Goal: Task Accomplishment & Management: Use online tool/utility

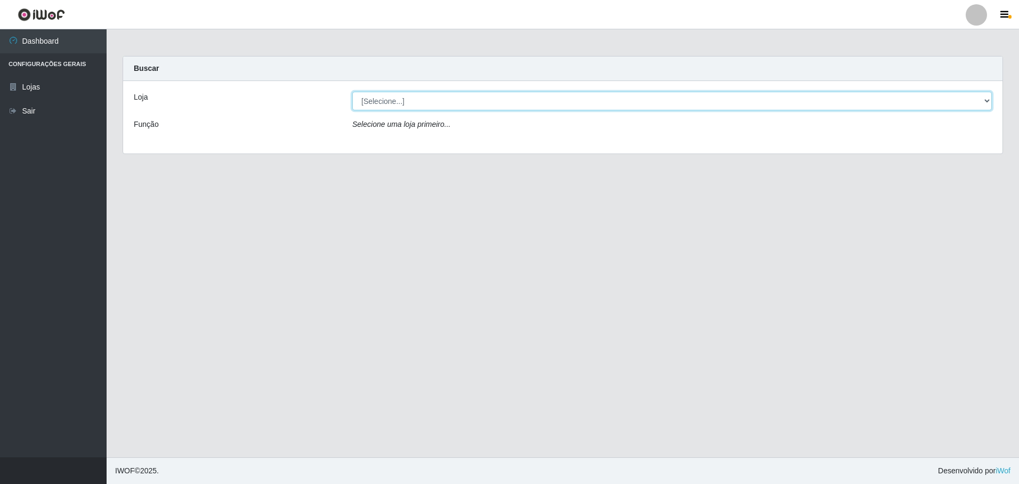
click at [986, 102] on select "[Selecione...] Extrabom - Loja 57 Anchieta" at bounding box center [672, 101] width 640 height 19
select select "470"
click at [352, 92] on select "[Selecione...] Extrabom - Loja 57 Anchieta" at bounding box center [672, 101] width 640 height 19
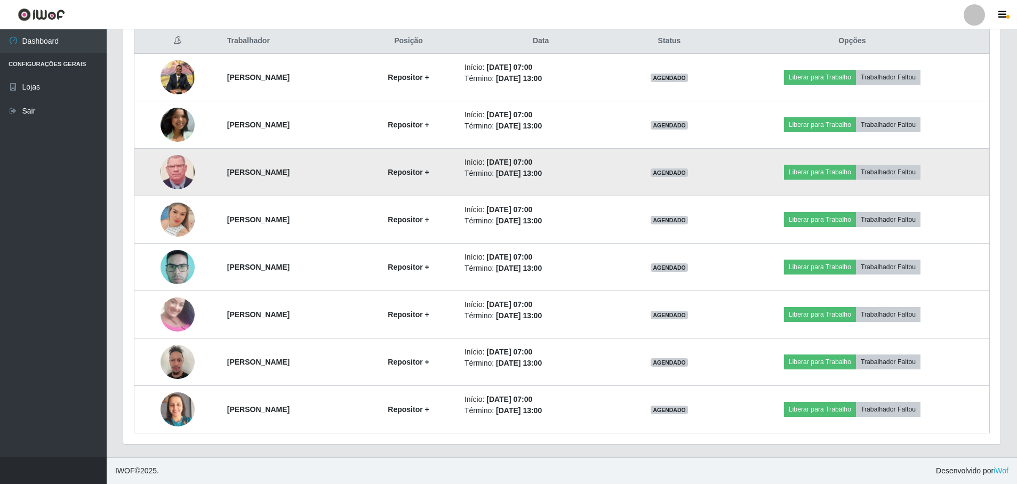
scroll to position [360, 0]
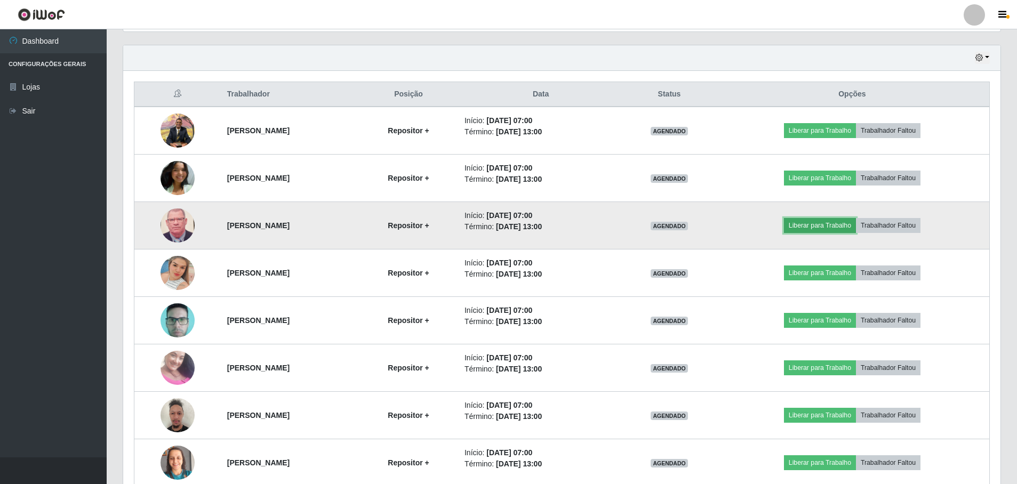
click at [836, 223] on button "Liberar para Trabalho" at bounding box center [820, 225] width 72 height 15
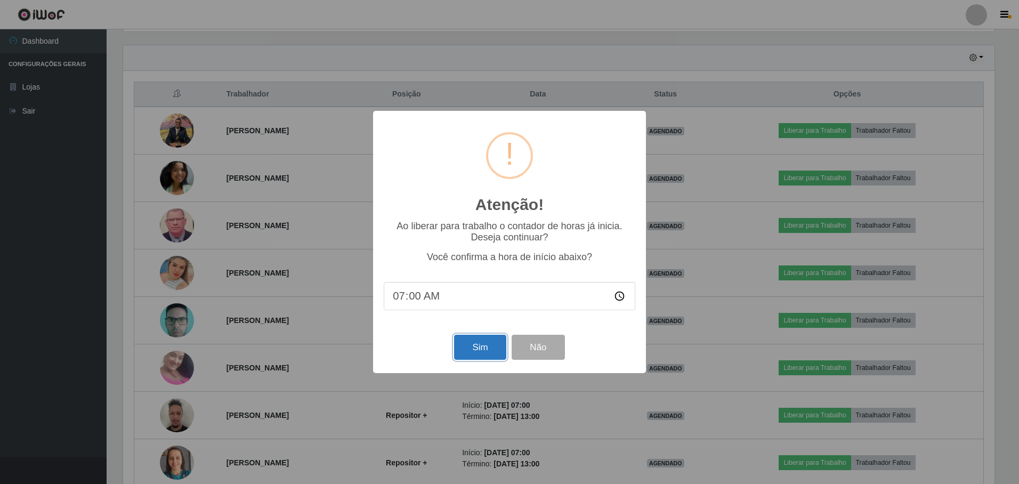
click at [480, 348] on button "Sim" at bounding box center [480, 347] width 52 height 25
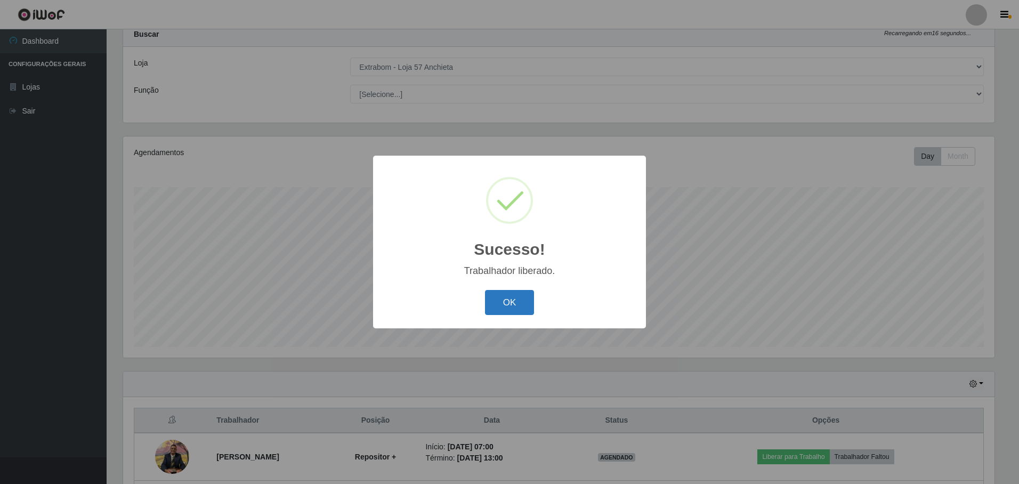
click at [511, 301] on button "OK" at bounding box center [510, 302] width 50 height 25
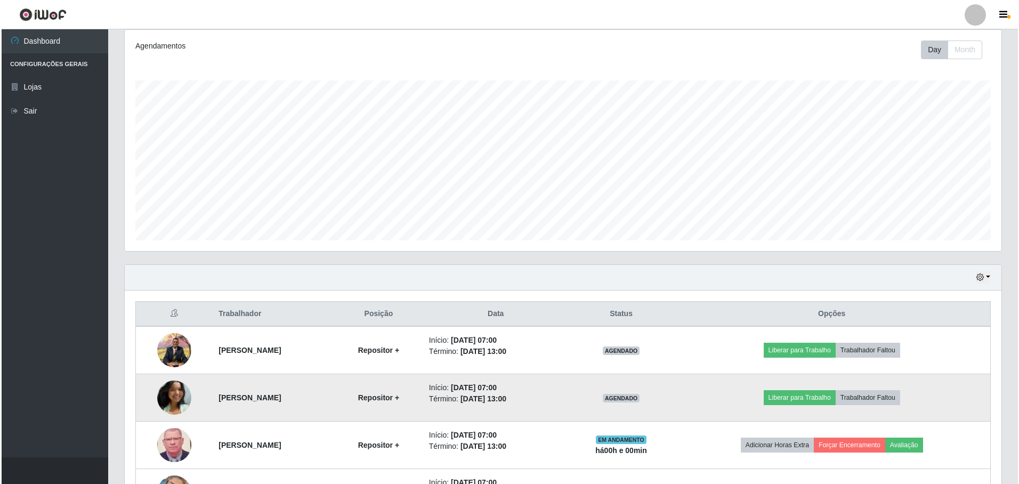
scroll to position [194, 0]
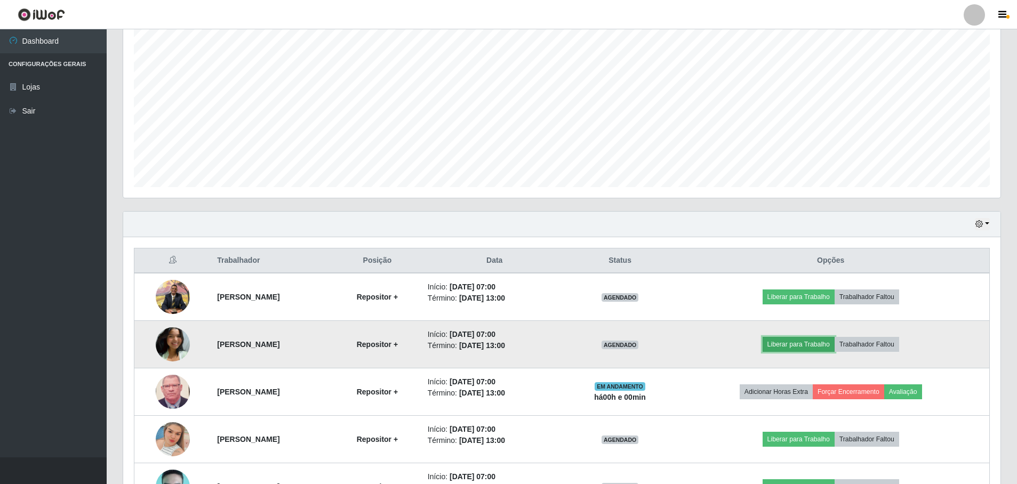
click at [806, 341] on button "Liberar para Trabalho" at bounding box center [798, 344] width 72 height 15
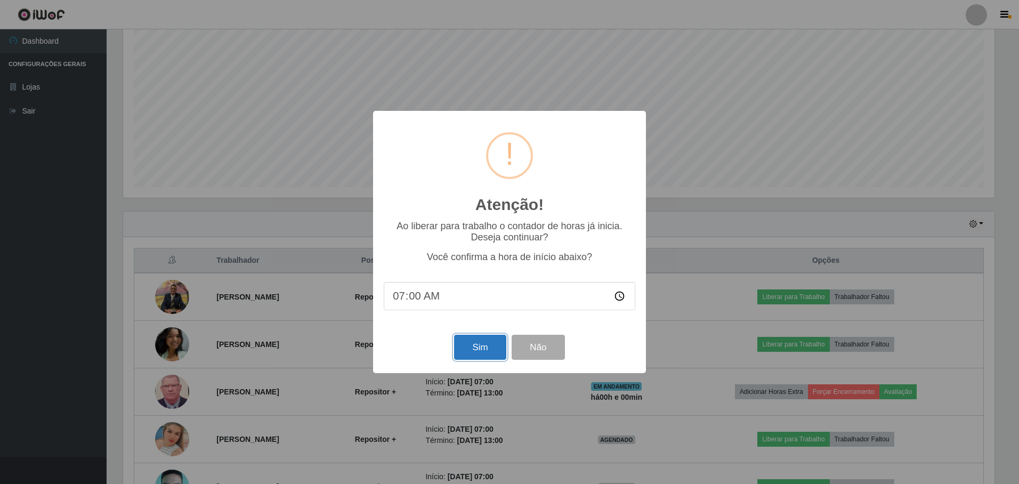
click at [482, 350] on button "Sim" at bounding box center [480, 347] width 52 height 25
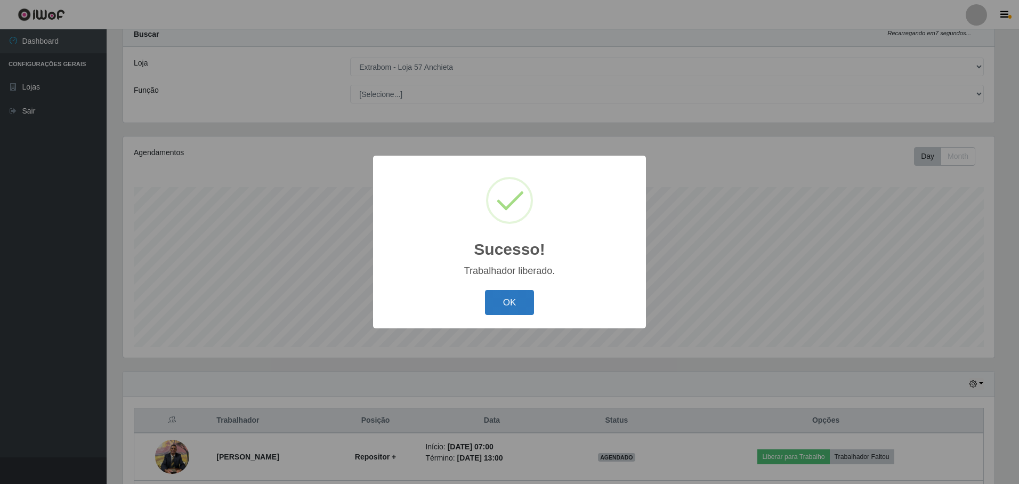
click at [516, 306] on button "OK" at bounding box center [510, 302] width 50 height 25
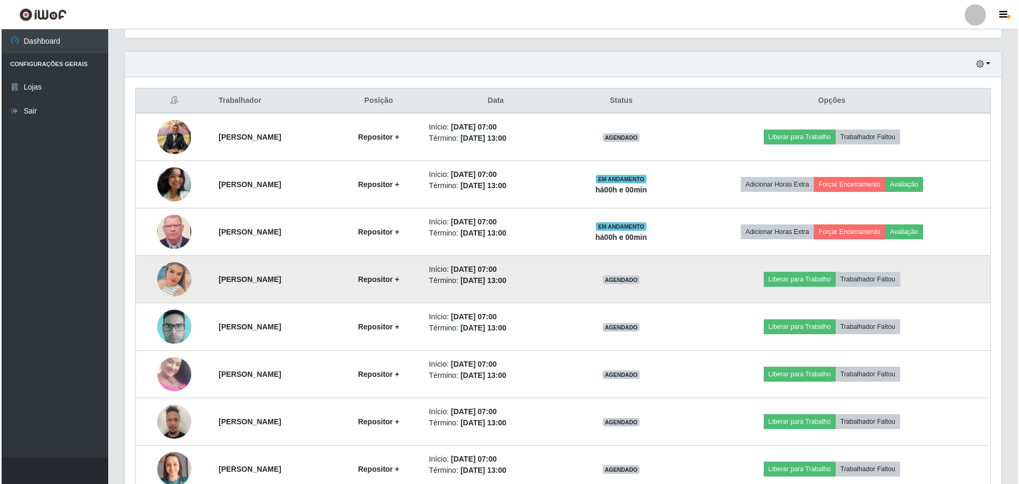
scroll to position [407, 0]
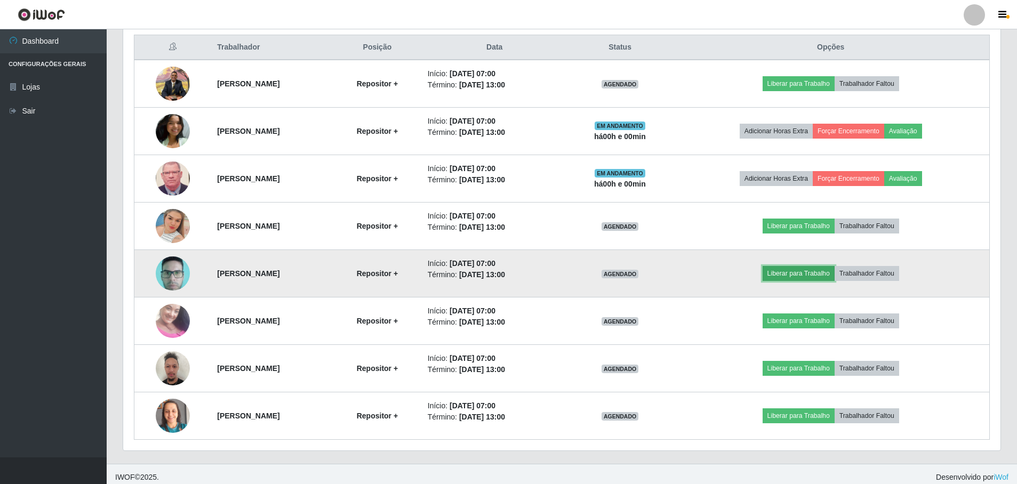
click at [804, 272] on button "Liberar para Trabalho" at bounding box center [798, 273] width 72 height 15
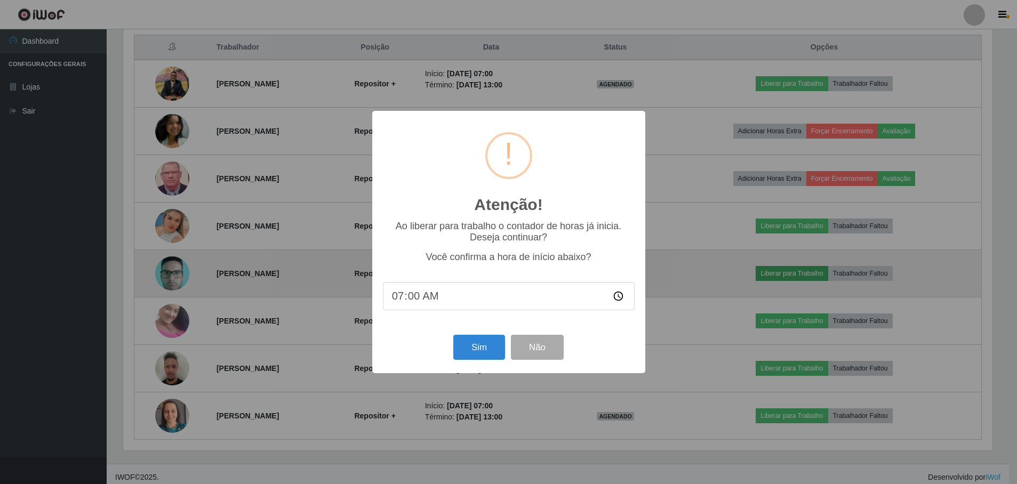
scroll to position [221, 872]
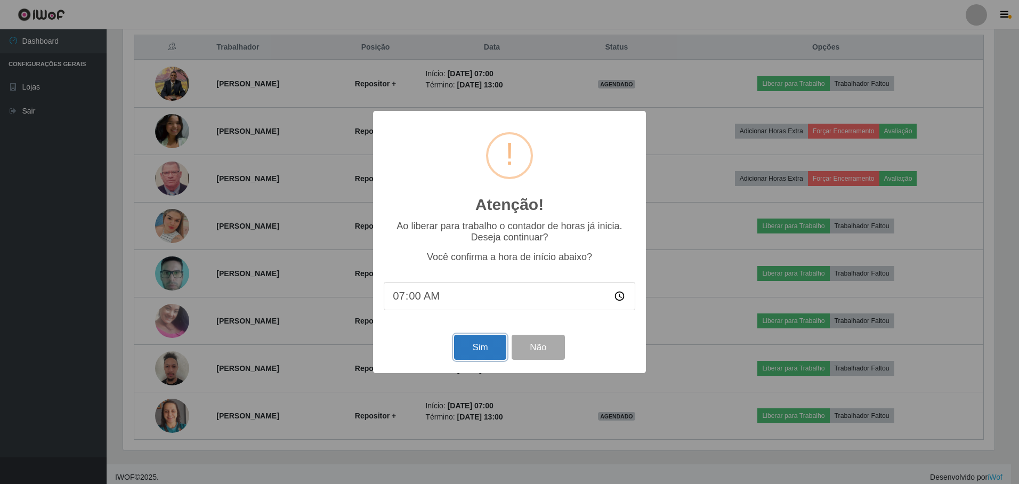
click at [473, 356] on button "Sim" at bounding box center [480, 347] width 52 height 25
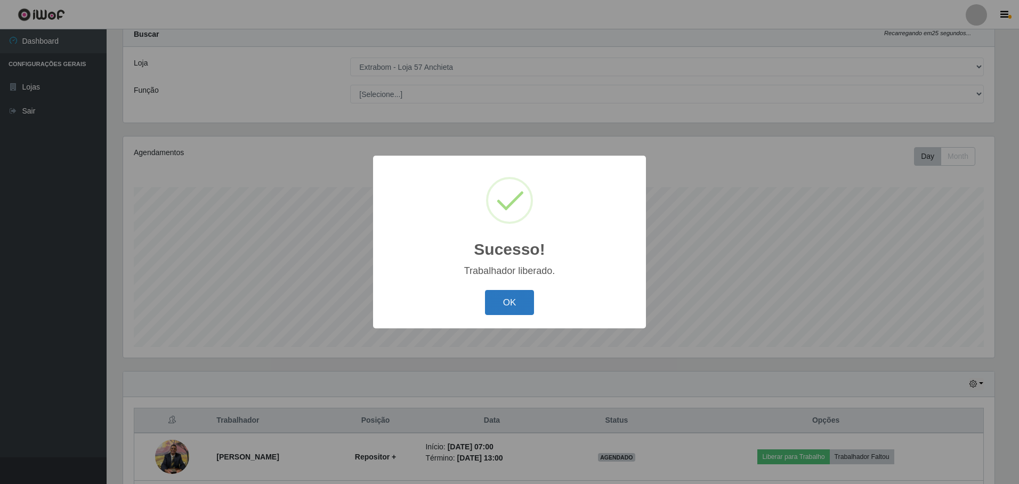
click at [519, 306] on button "OK" at bounding box center [510, 302] width 50 height 25
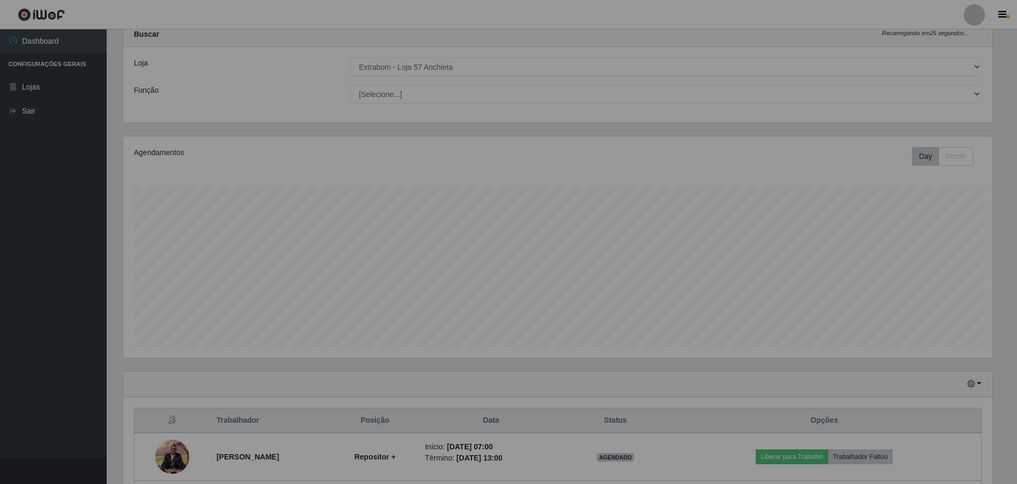
scroll to position [0, 0]
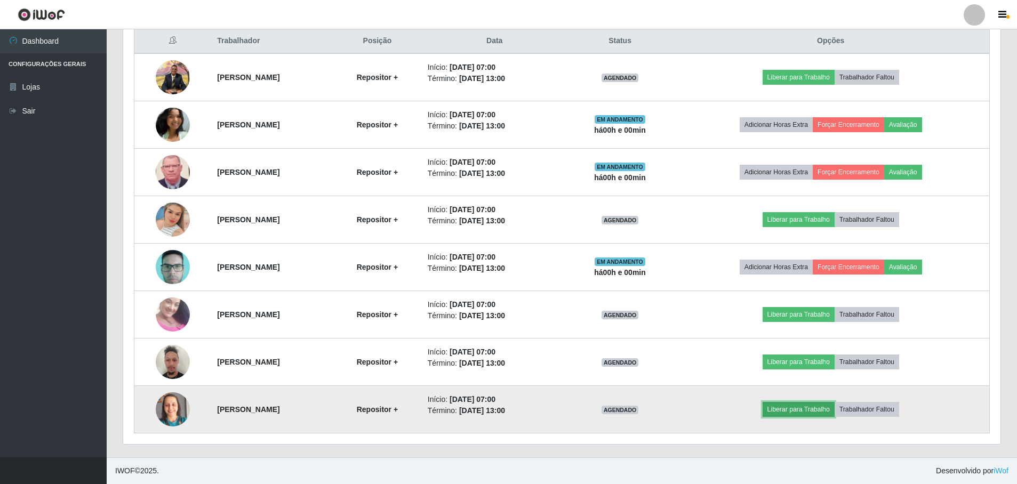
click at [815, 408] on button "Liberar para Trabalho" at bounding box center [798, 409] width 72 height 15
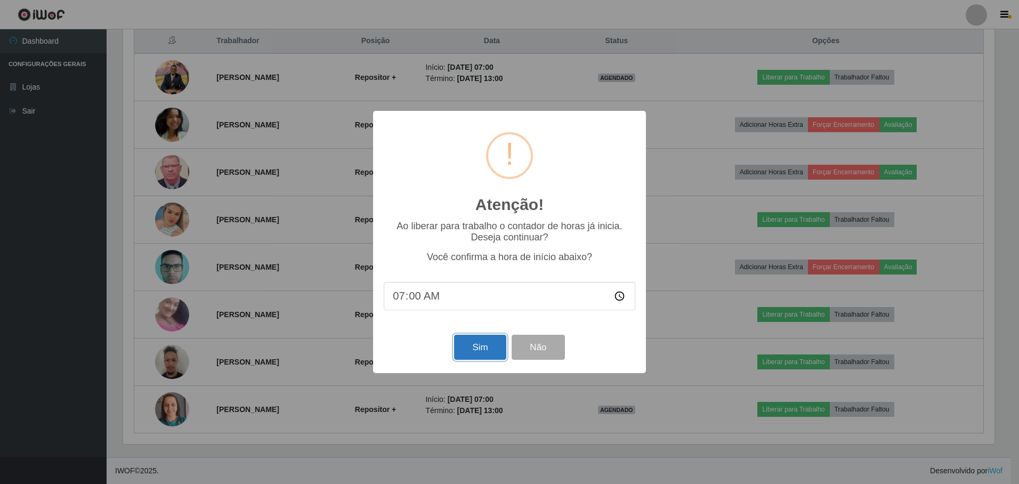
click at [493, 342] on button "Sim" at bounding box center [480, 347] width 52 height 25
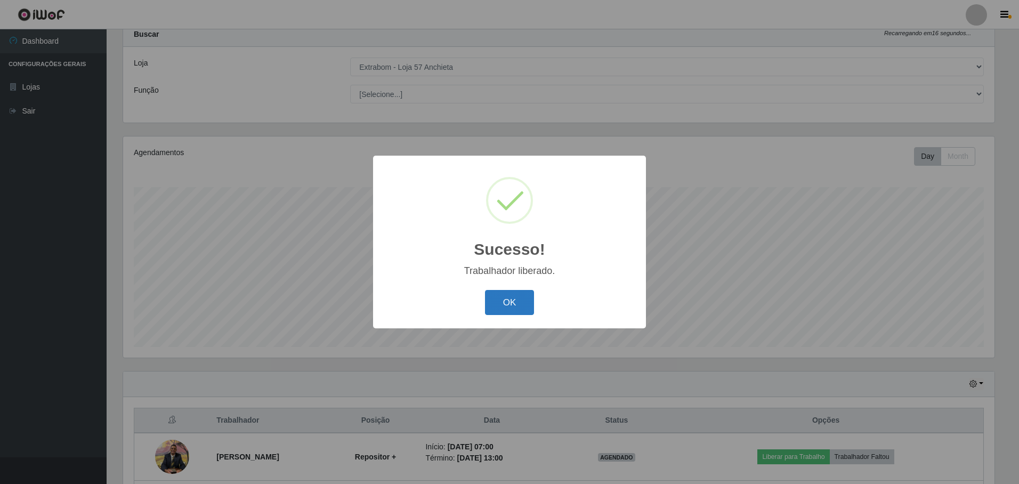
click at [502, 310] on button "OK" at bounding box center [510, 302] width 50 height 25
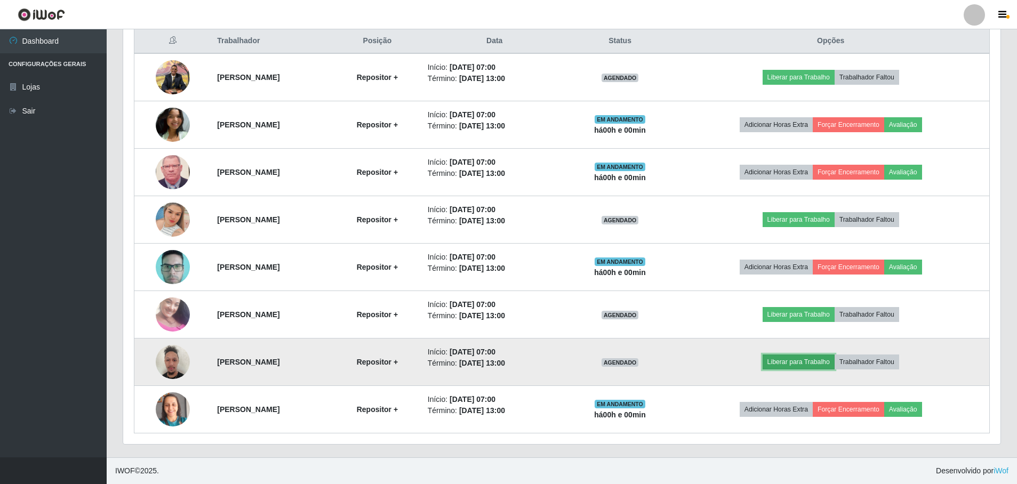
click at [810, 359] on button "Liberar para Trabalho" at bounding box center [798, 362] width 72 height 15
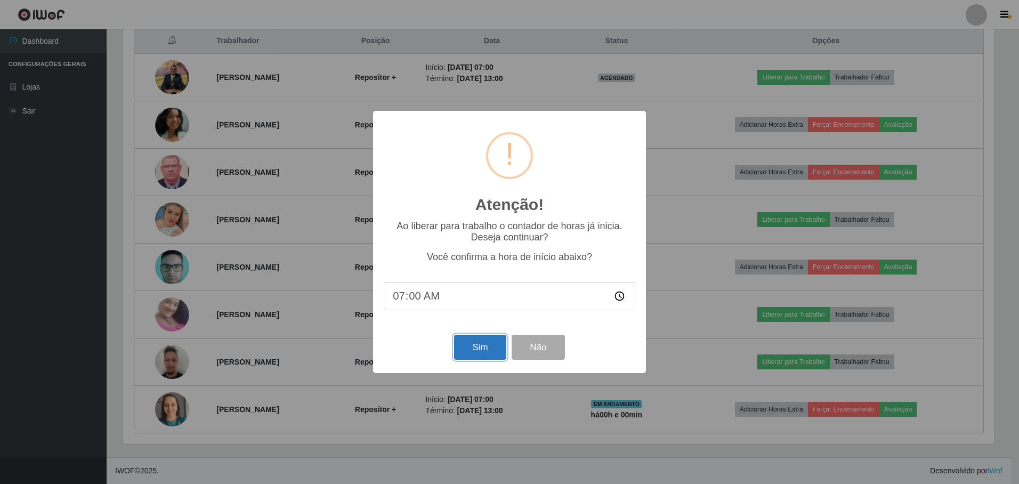
click at [469, 342] on button "Sim" at bounding box center [480, 347] width 52 height 25
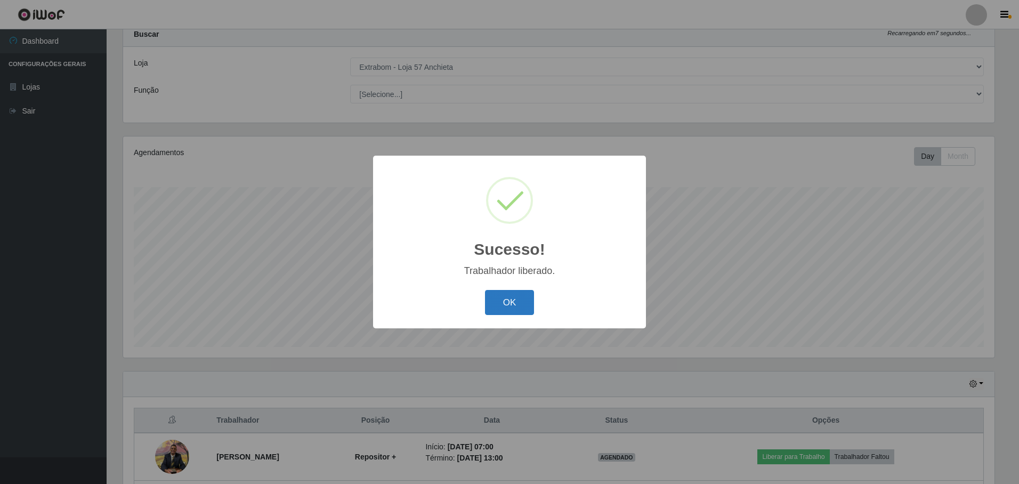
click at [508, 309] on button "OK" at bounding box center [510, 302] width 50 height 25
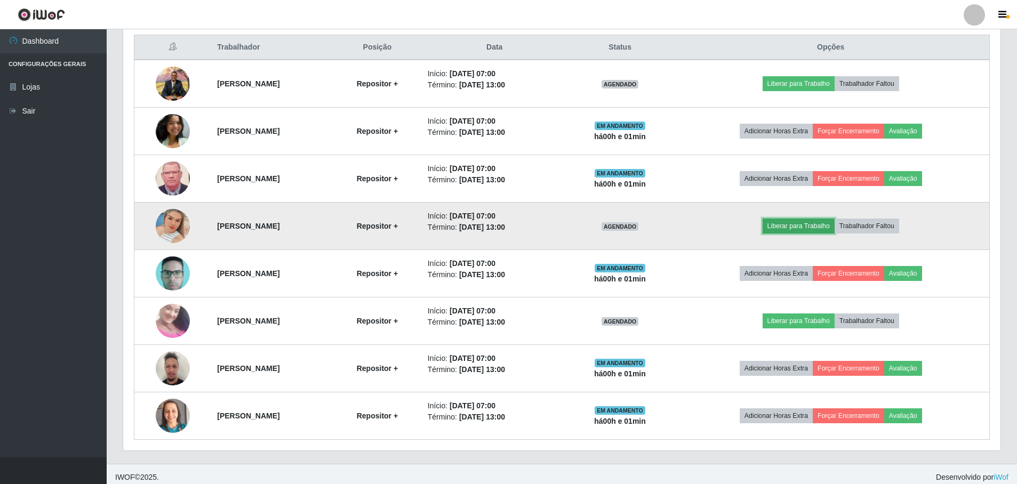
click at [800, 227] on button "Liberar para Trabalho" at bounding box center [798, 226] width 72 height 15
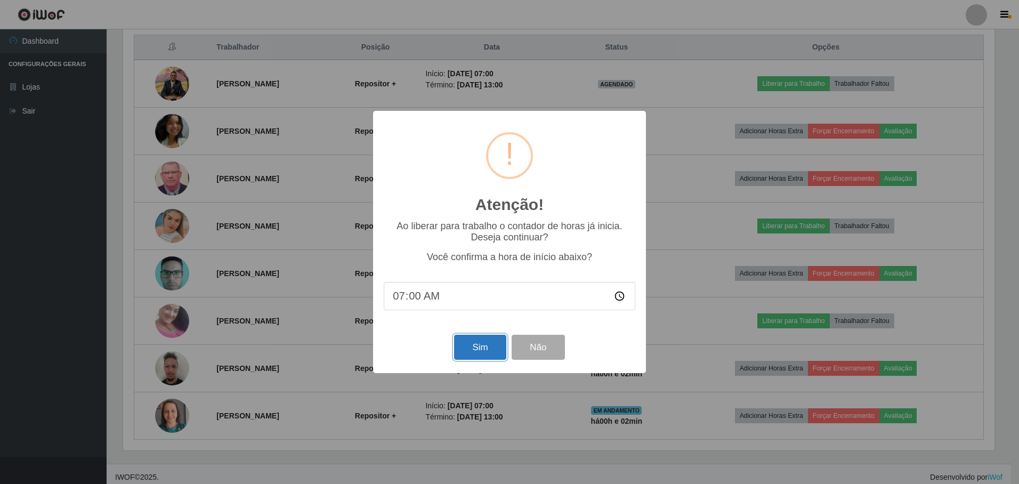
click at [487, 346] on button "Sim" at bounding box center [480, 347] width 52 height 25
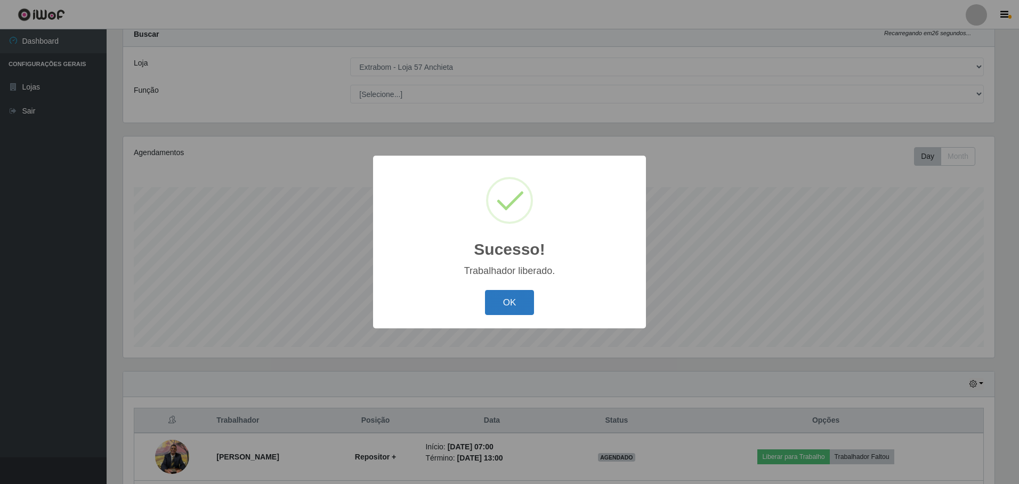
click at [498, 310] on button "OK" at bounding box center [510, 302] width 50 height 25
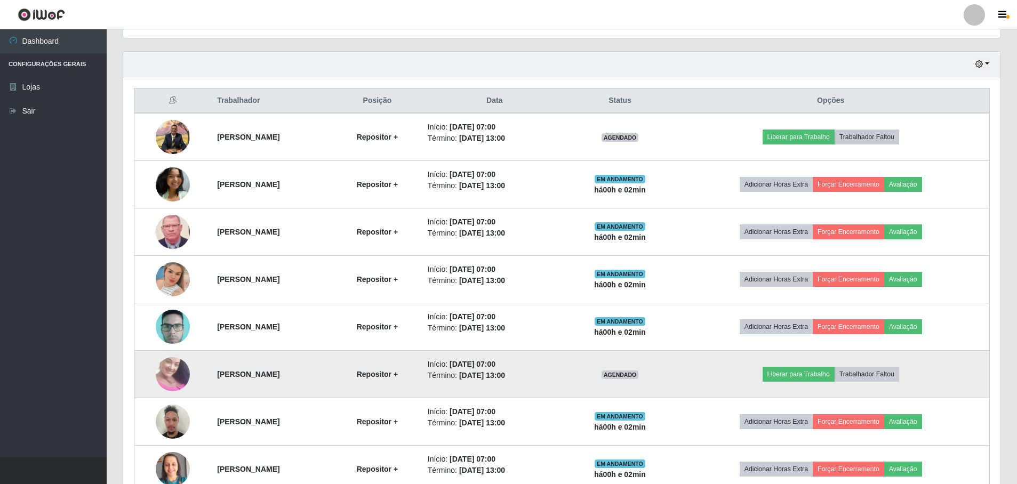
scroll to position [407, 0]
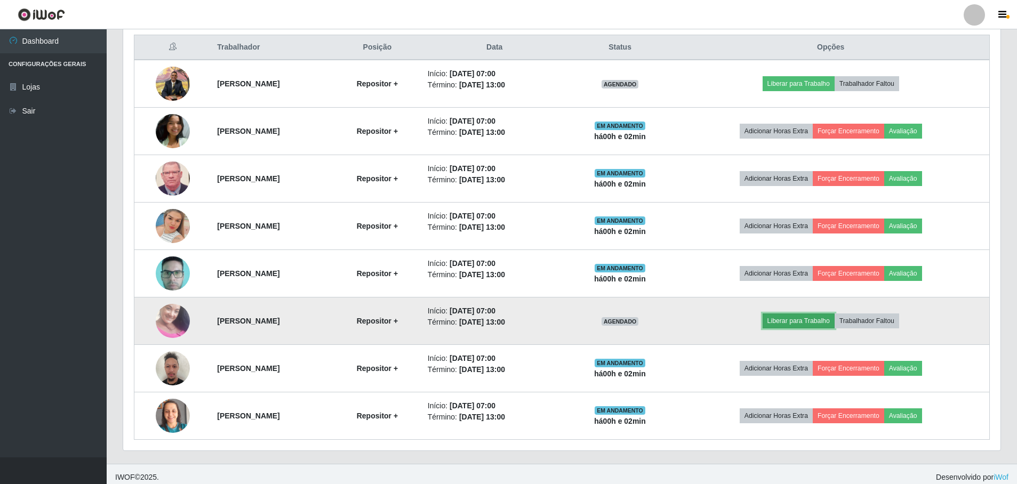
click at [798, 317] on button "Liberar para Trabalho" at bounding box center [798, 320] width 72 height 15
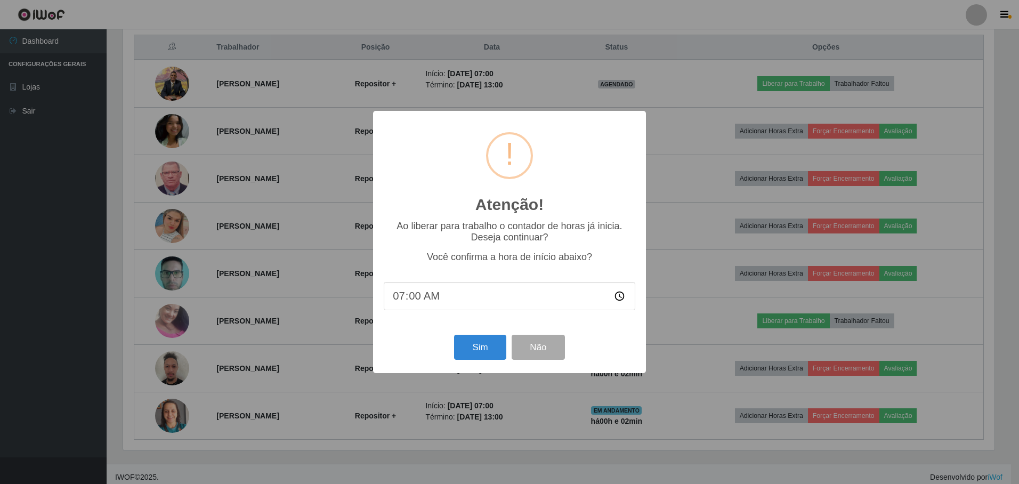
click at [414, 300] on input "07:00" at bounding box center [510, 296] width 252 height 28
type input "07:02"
click at [490, 352] on button "Sim" at bounding box center [480, 347] width 52 height 25
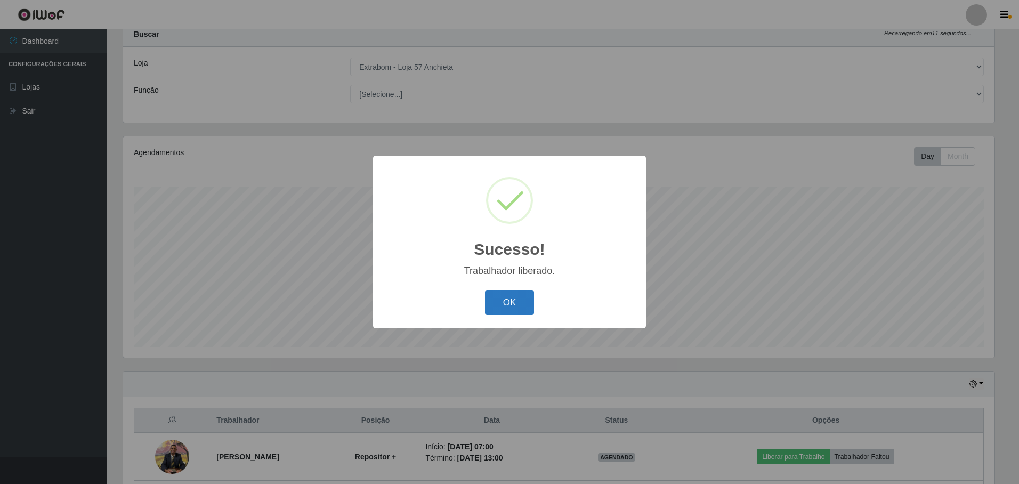
click at [510, 310] on button "OK" at bounding box center [510, 302] width 50 height 25
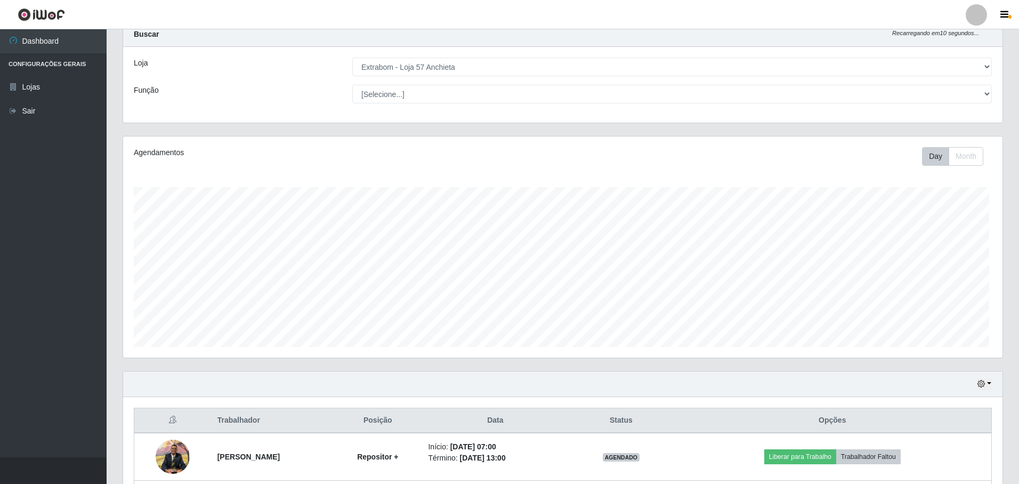
scroll to position [221, 877]
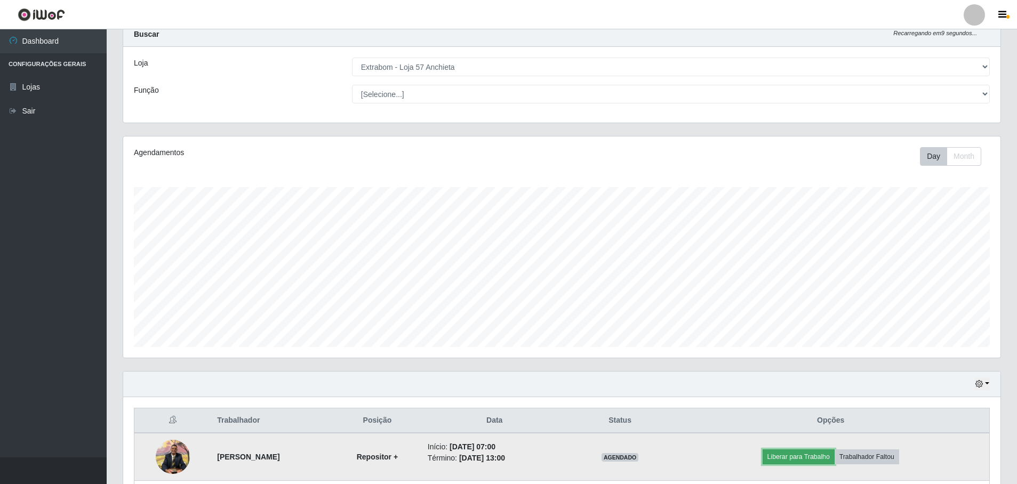
click at [815, 457] on button "Liberar para Trabalho" at bounding box center [798, 456] width 72 height 15
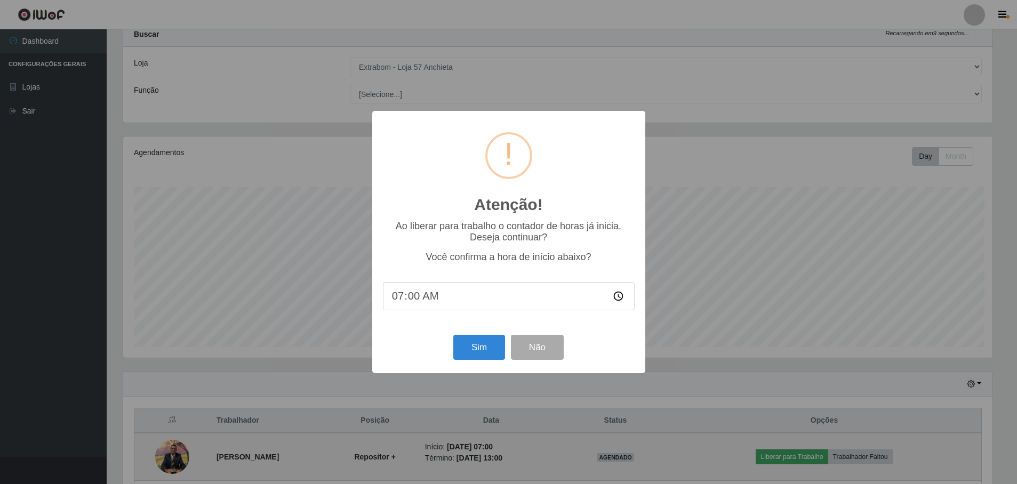
scroll to position [221, 872]
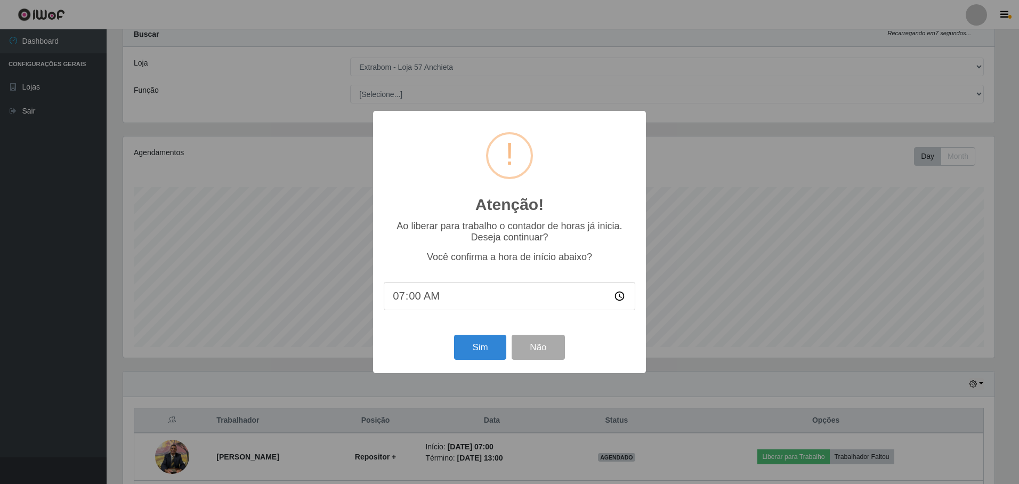
click at [413, 300] on input "07:00" at bounding box center [510, 296] width 252 height 28
type input "07:02"
drag, startPoint x: 693, startPoint y: 258, endPoint x: 590, endPoint y: 322, distance: 120.7
click at [687, 265] on div "Atenção! × Ao liberar para trabalho o contador de horas já inicia. Deseja conti…" at bounding box center [509, 242] width 1019 height 484
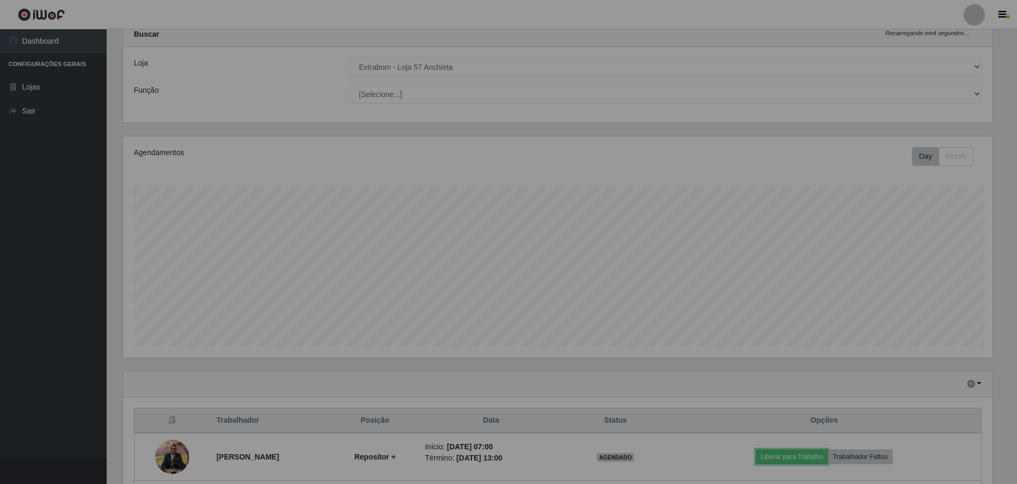
scroll to position [221, 877]
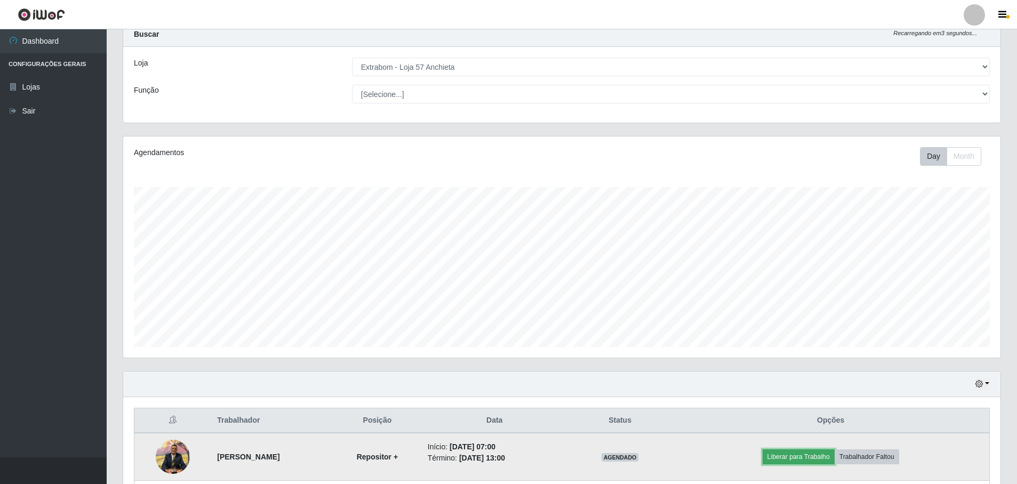
click at [830, 454] on button "Liberar para Trabalho" at bounding box center [798, 456] width 72 height 15
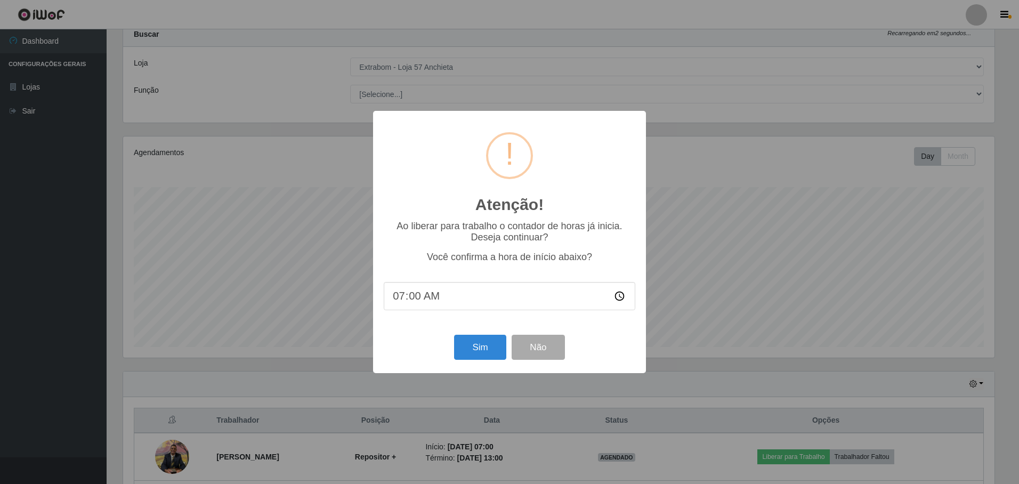
click at [418, 299] on input "07:00" at bounding box center [510, 296] width 252 height 28
type input "07:02"
click at [484, 337] on button "Sim" at bounding box center [480, 347] width 52 height 25
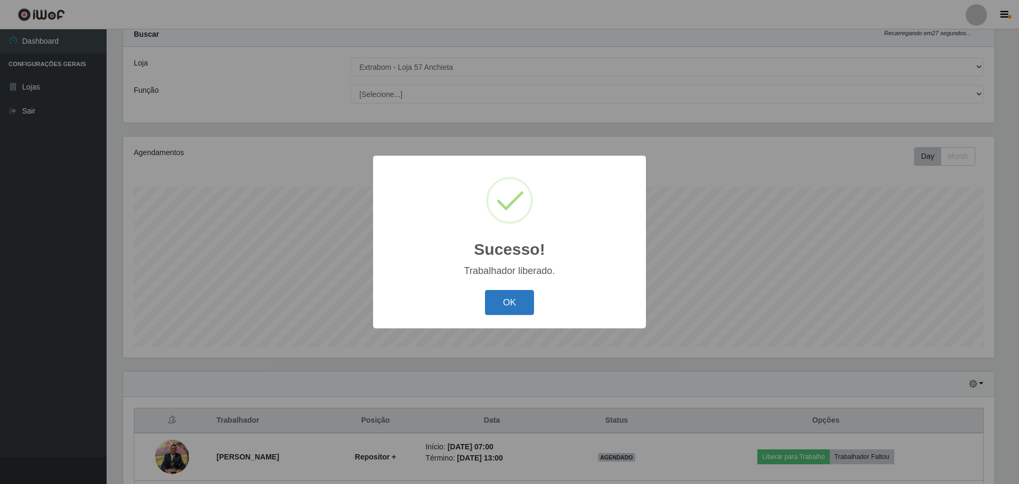
click at [506, 302] on button "OK" at bounding box center [510, 302] width 50 height 25
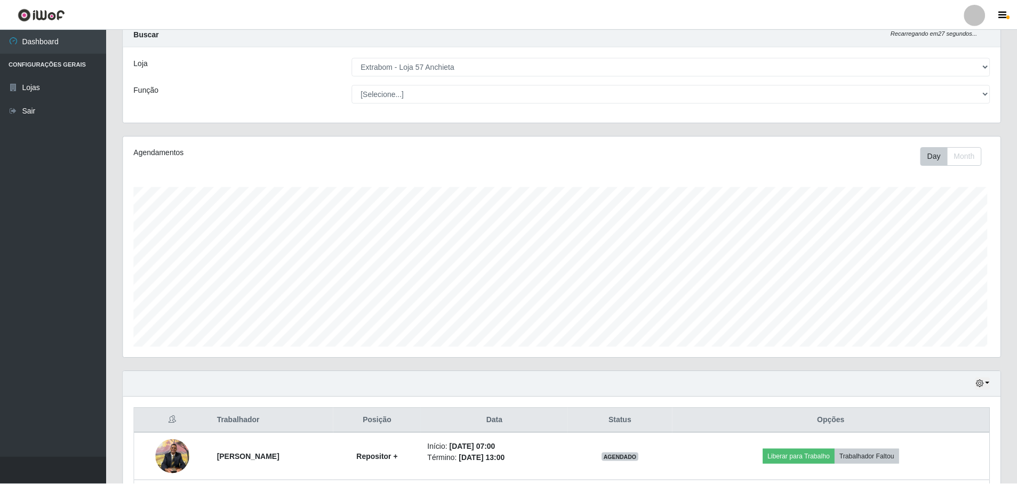
scroll to position [532910, 532254]
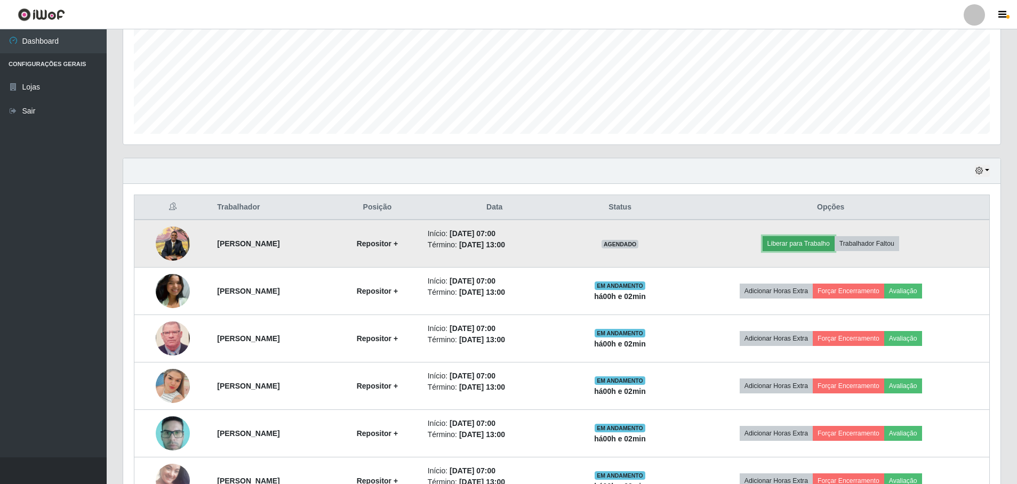
click at [814, 245] on button "Liberar para Trabalho" at bounding box center [798, 243] width 72 height 15
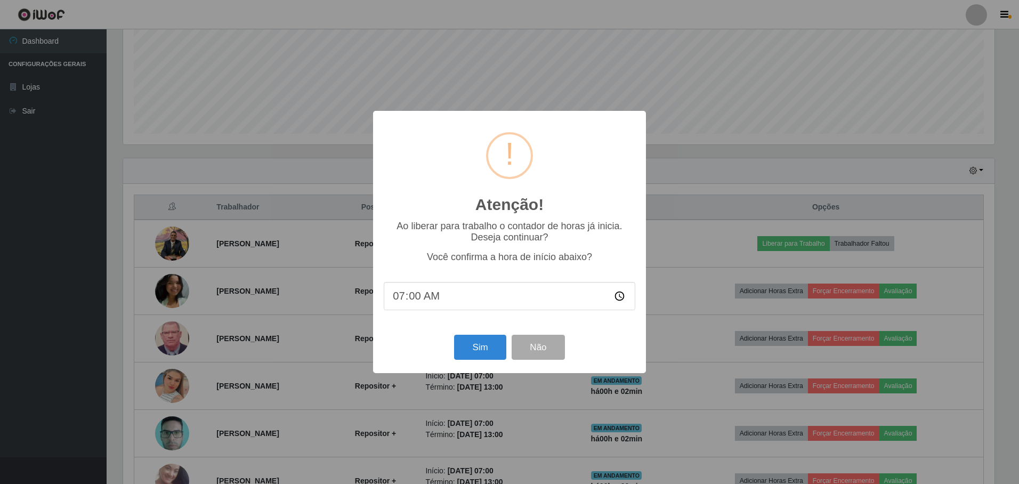
click at [413, 303] on input "07:00" at bounding box center [510, 296] width 252 height 28
type input "07:02"
click at [487, 354] on button "Sim" at bounding box center [480, 347] width 52 height 25
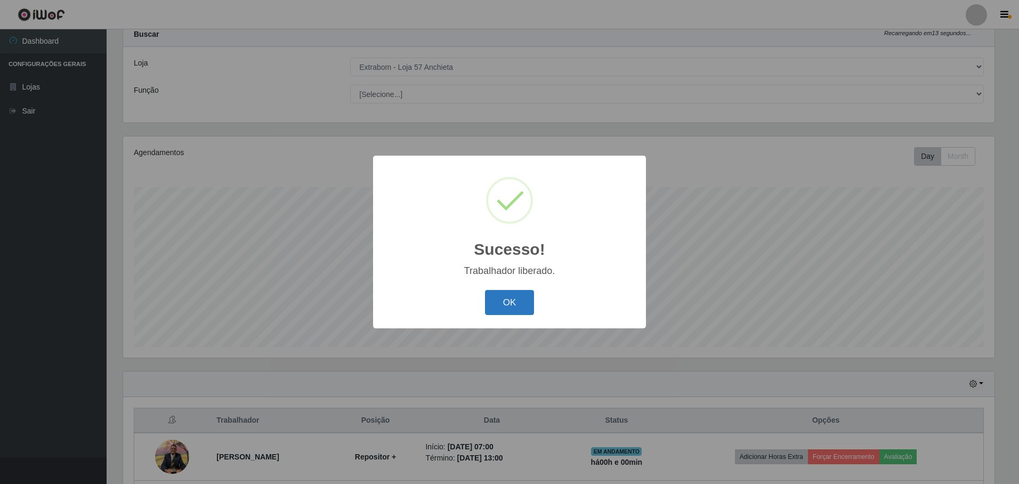
click at [518, 310] on button "OK" at bounding box center [510, 302] width 50 height 25
